Goal: Check status: Check status

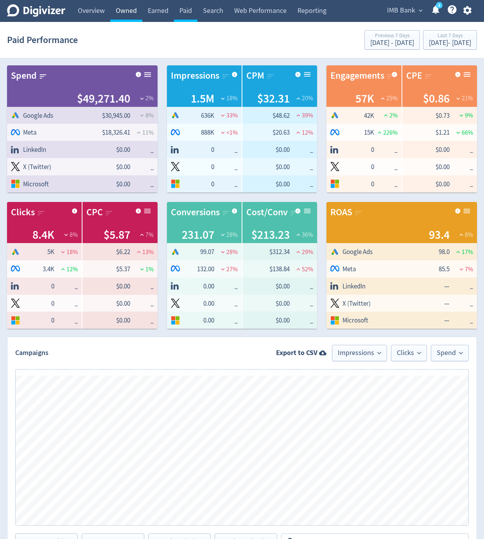
click at [132, 11] on link "Owned" at bounding box center [126, 11] width 32 height 22
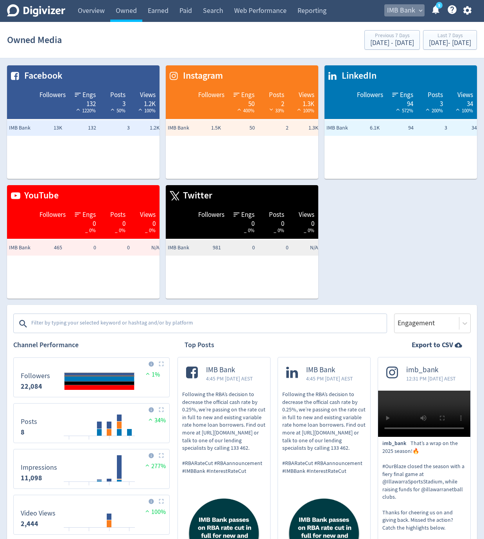
click at [408, 10] on span "IMB Bank" at bounding box center [401, 10] width 28 height 13
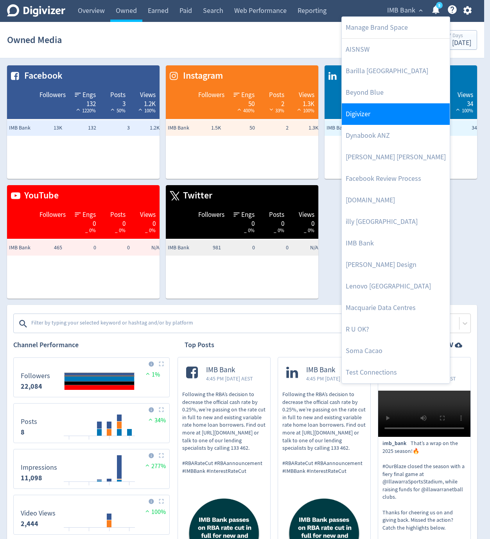
click at [378, 113] on link "Digivizer" at bounding box center [396, 114] width 108 height 22
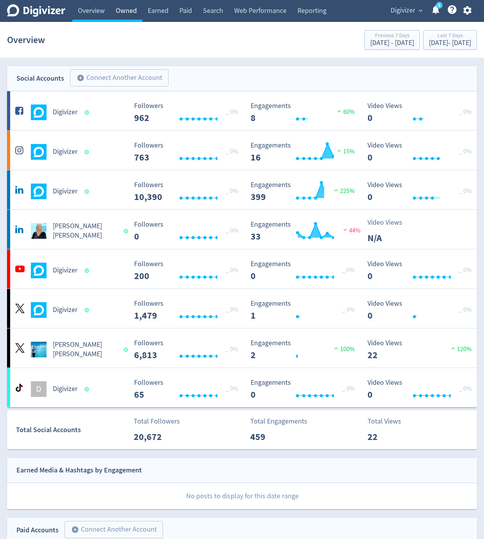
click at [131, 13] on link "Owned" at bounding box center [126, 11] width 32 height 22
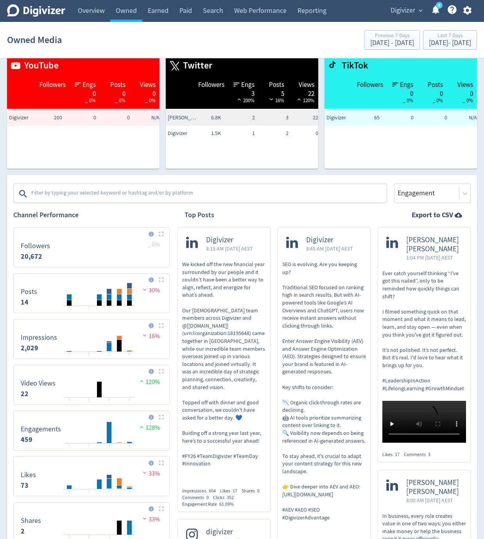
scroll to position [141, 0]
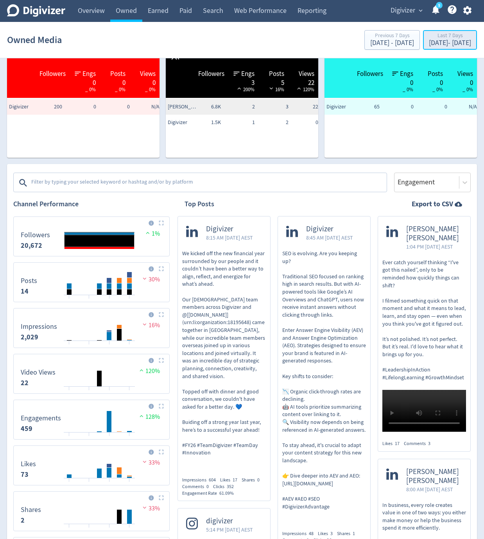
click at [435, 36] on div "Last 7 Days" at bounding box center [450, 36] width 42 height 7
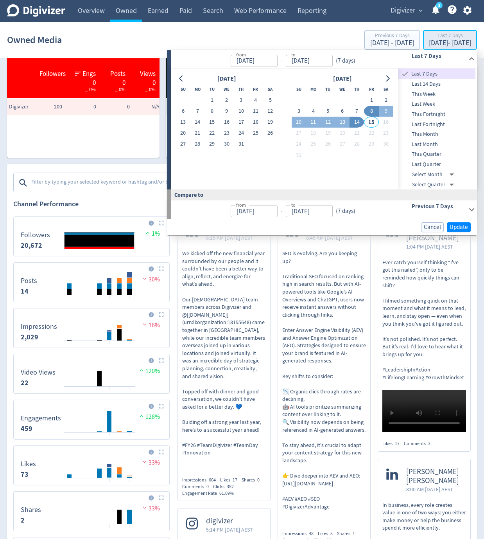
type input "[DATE]"
click at [211, 100] on button "1" at bounding box center [212, 100] width 14 height 11
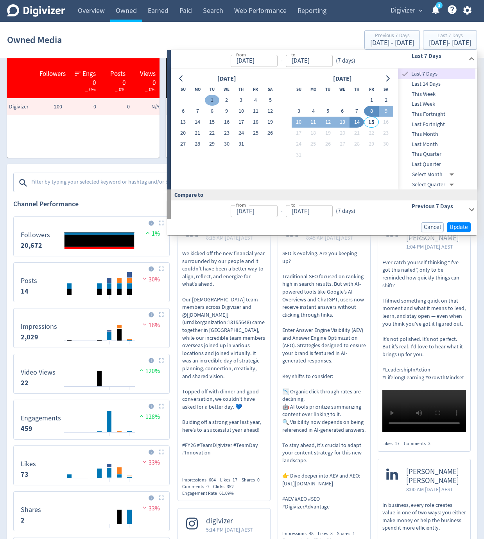
type input "[DATE]"
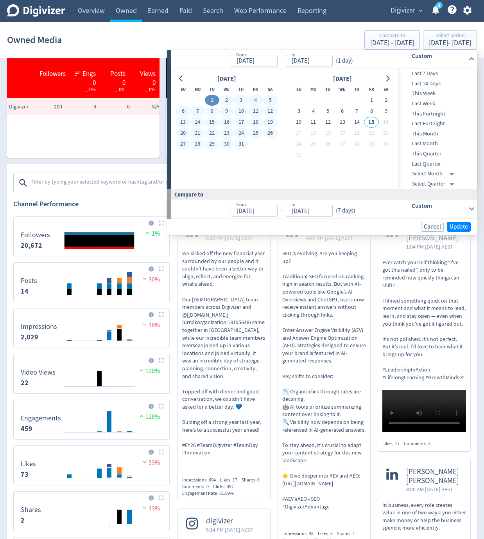
click at [240, 144] on button "31" at bounding box center [241, 144] width 14 height 11
type input "[DATE]"
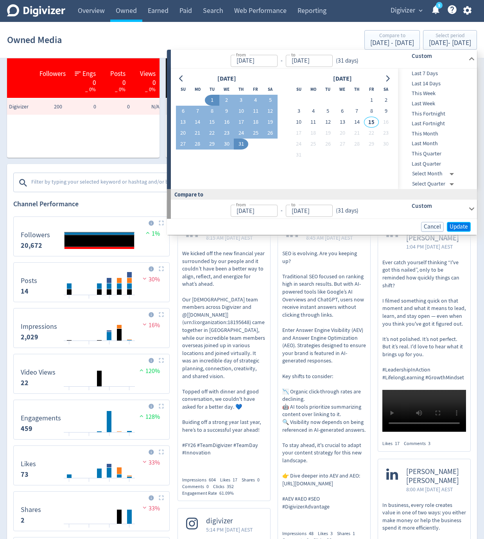
click at [464, 229] on span "Update" at bounding box center [459, 227] width 18 height 6
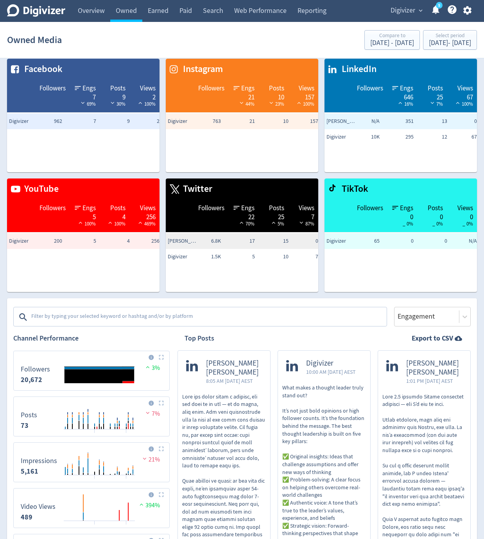
scroll to position [0, 0]
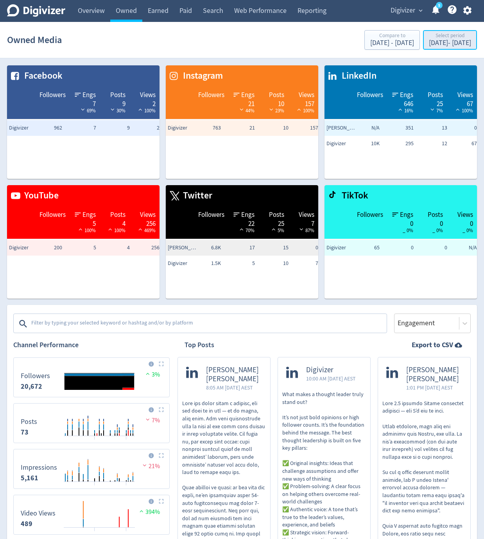
click at [429, 36] on div "Select period" at bounding box center [450, 36] width 42 height 7
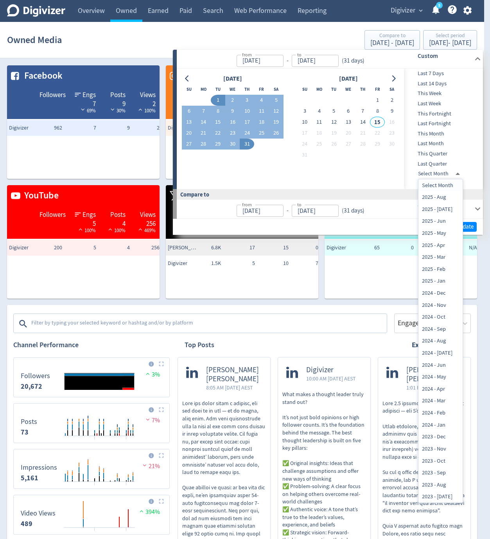
drag, startPoint x: 441, startPoint y: 295, endPoint x: 445, endPoint y: 276, distance: 19.3
click at [441, 295] on li "2024 - Dec" at bounding box center [441, 293] width 44 height 12
type input "[DATE]T13:00:00.000Z"
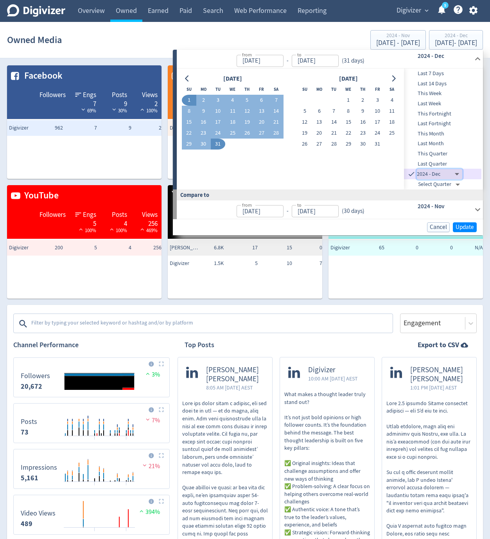
type input "[DATE]"
type input "[DATE]T13:00:00.000Z"
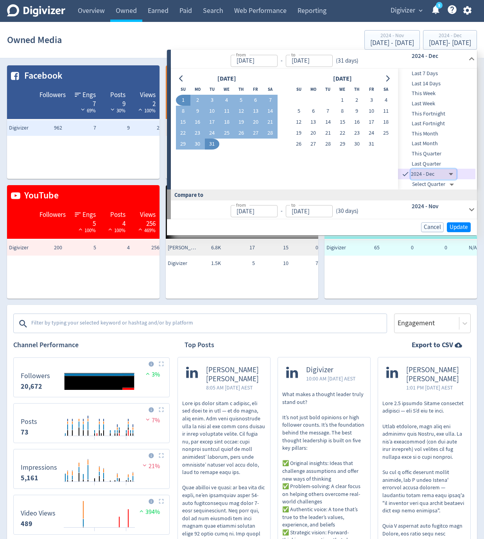
type input "[DATE]"
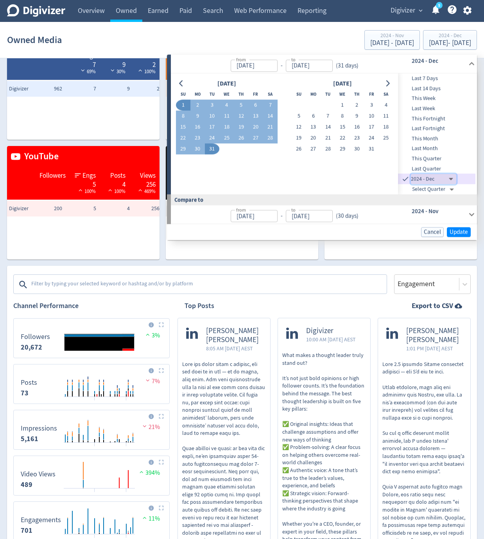
scroll to position [47, 0]
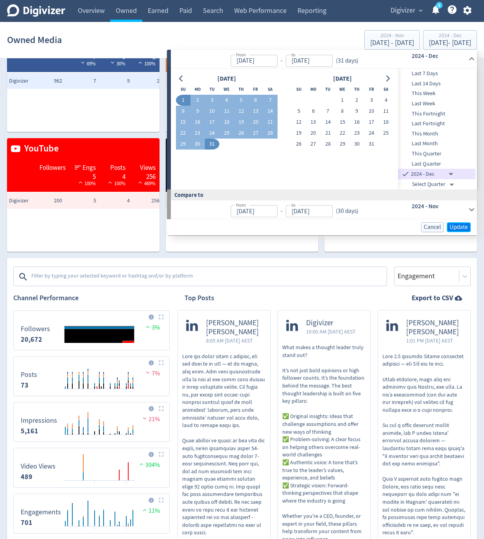
click at [460, 225] on span "Update" at bounding box center [459, 227] width 18 height 6
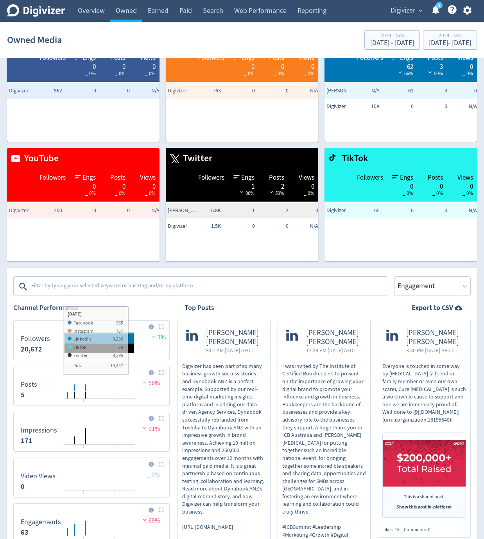
scroll to position [0, 0]
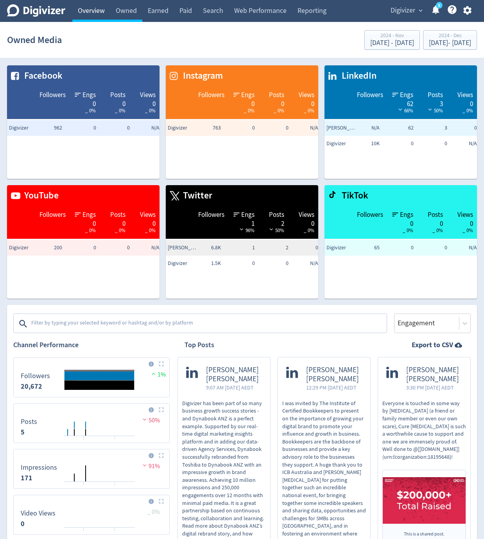
click at [96, 5] on link "Overview" at bounding box center [91, 11] width 38 height 22
